Goal: Information Seeking & Learning: Learn about a topic

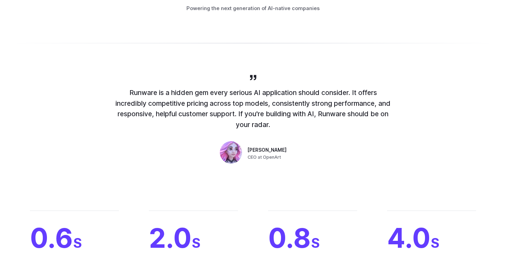
scroll to position [617, 0]
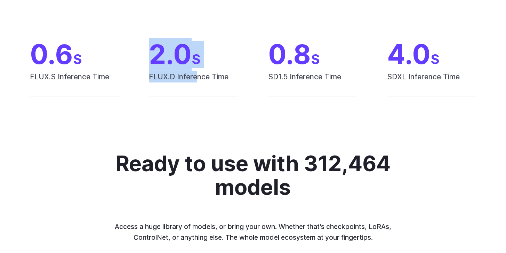
drag, startPoint x: 156, startPoint y: 48, endPoint x: 196, endPoint y: 73, distance: 47.9
click at [196, 73] on div "2.0 S FLUX.D Inference Time" at bounding box center [193, 62] width 89 height 70
click at [196, 73] on span "FLUX.D Inference Time" at bounding box center [193, 83] width 89 height 25
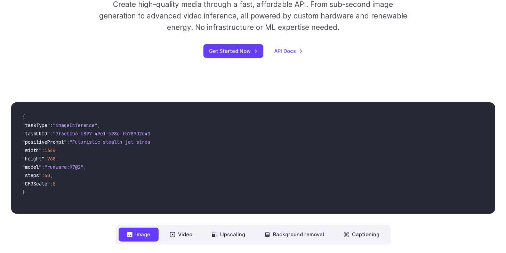
scroll to position [0, 0]
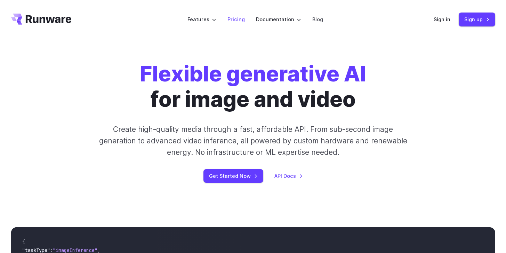
click at [229, 21] on link "Pricing" at bounding box center [235, 19] width 17 height 8
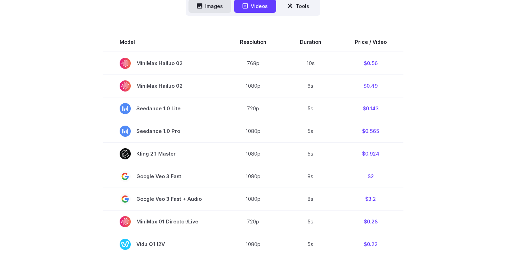
scroll to position [189, 0]
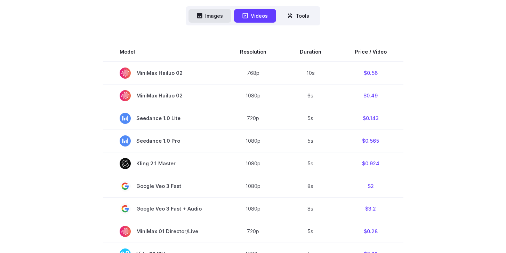
click at [216, 14] on button "Images" at bounding box center [209, 16] width 43 height 14
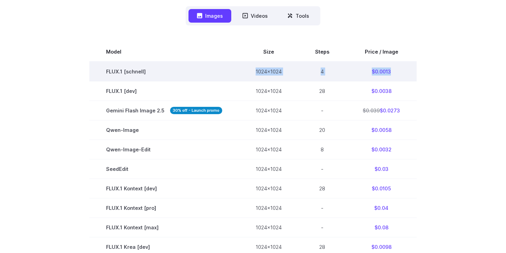
drag, startPoint x: 242, startPoint y: 67, endPoint x: 413, endPoint y: 80, distance: 172.2
click at [413, 80] on tr "FLUX.1 [schnell] 1024x1024 4 $0.0013" at bounding box center [252, 72] width 327 height 20
click at [413, 80] on td "$0.0013" at bounding box center [381, 72] width 71 height 20
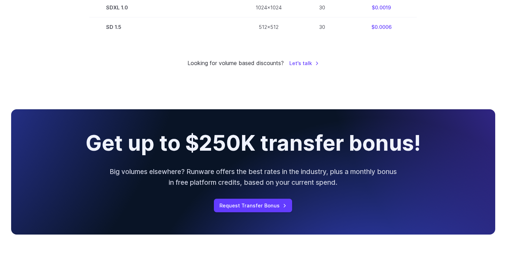
scroll to position [658, 0]
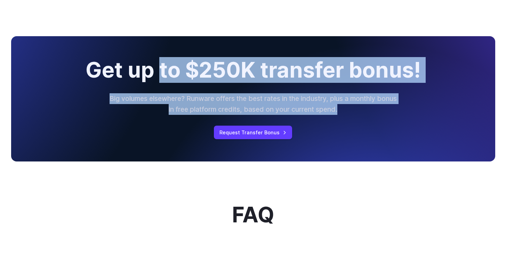
drag, startPoint x: 373, startPoint y: 104, endPoint x: 152, endPoint y: 78, distance: 222.6
click at [154, 78] on div "Get up to $250K transfer bonus! Big volumes elsewhere? Runware offers the best …" at bounding box center [253, 98] width 484 height 125
click at [152, 78] on h2 "Get up to $250K transfer bonus!" at bounding box center [253, 70] width 335 height 24
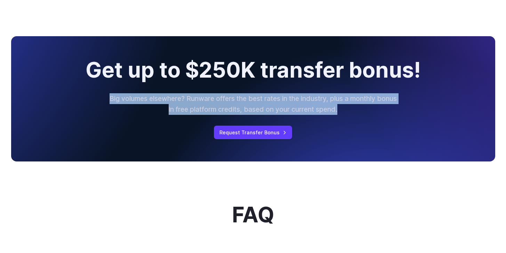
drag, startPoint x: 95, startPoint y: 99, endPoint x: 433, endPoint y: 119, distance: 338.1
click at [433, 119] on div "Get up to $250K transfer bonus! Big volumes elsewhere? Runware offers the best …" at bounding box center [253, 98] width 484 height 125
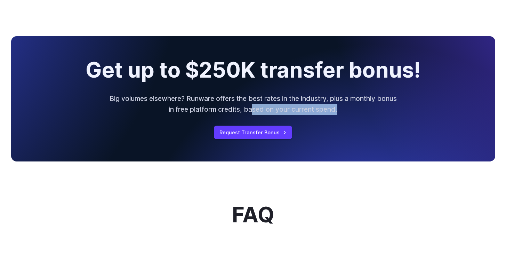
drag, startPoint x: 264, startPoint y: 108, endPoint x: 347, endPoint y: 121, distance: 83.4
click at [347, 121] on div "Get up to $250K transfer bonus! Big volumes elsewhere? Runware offers the best …" at bounding box center [253, 98] width 484 height 125
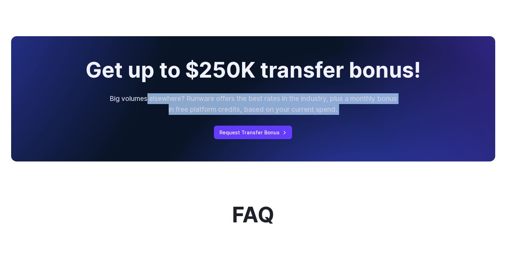
drag, startPoint x: 339, startPoint y: 120, endPoint x: 148, endPoint y: 99, distance: 192.0
click at [154, 99] on div "Get up to $250K transfer bonus! Big volumes elsewhere? Runware offers the best …" at bounding box center [253, 98] width 484 height 125
click at [148, 99] on p "Big volumes elsewhere? Runware offers the best rates in the industry, plus a mo…" at bounding box center [252, 103] width 289 height 21
drag, startPoint x: 148, startPoint y: 99, endPoint x: 305, endPoint y: 117, distance: 158.2
click at [304, 114] on p "Big volumes elsewhere? Runware offers the best rates in the industry, plus a mo…" at bounding box center [252, 103] width 289 height 21
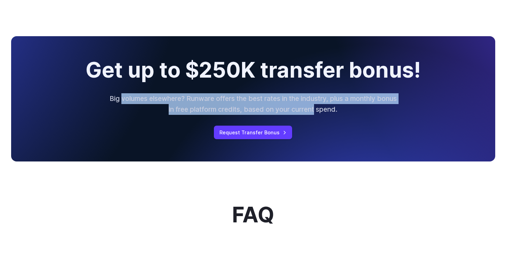
click at [305, 114] on p "Big volumes elsewhere? Runware offers the best rates in the industry, plus a mo…" at bounding box center [252, 103] width 289 height 21
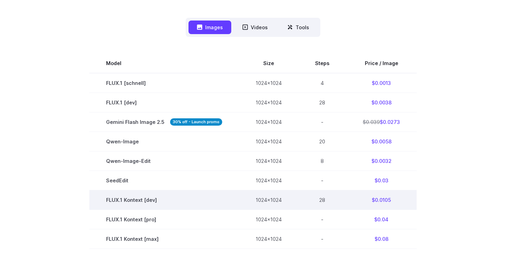
scroll to position [111, 0]
